Goal: Navigation & Orientation: Understand site structure

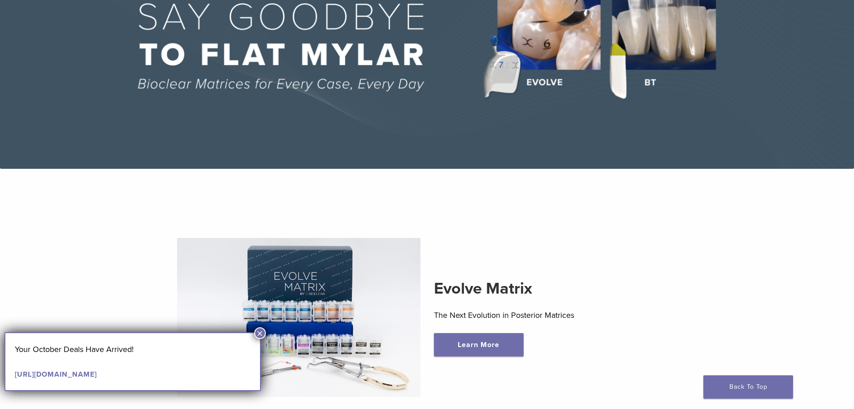
scroll to position [179, 0]
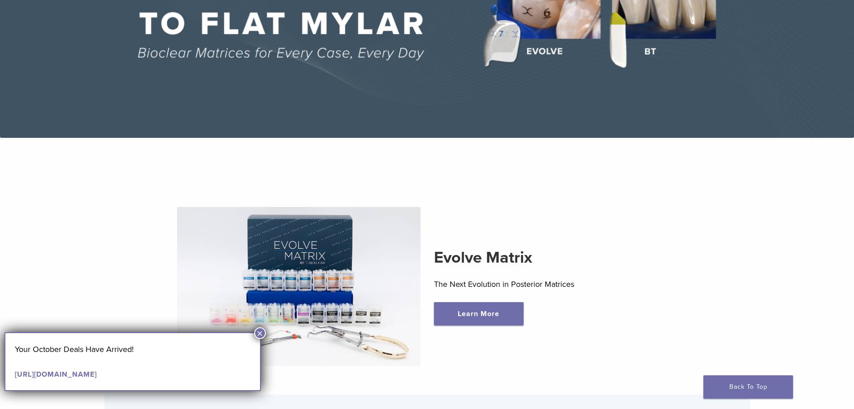
click at [257, 333] on button "×" at bounding box center [260, 333] width 12 height 12
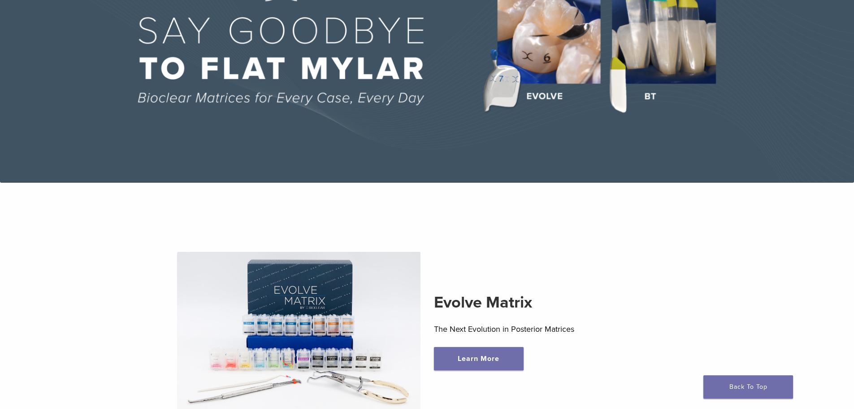
scroll to position [0, 0]
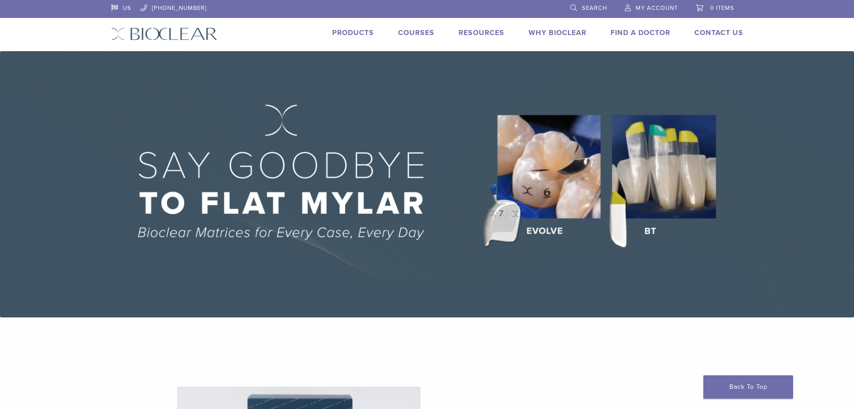
click at [419, 32] on link "Courses" at bounding box center [416, 32] width 36 height 9
click at [554, 29] on link "Why Bioclear" at bounding box center [558, 32] width 58 height 9
